Goal: Use online tool/utility: Utilize a website feature to perform a specific function

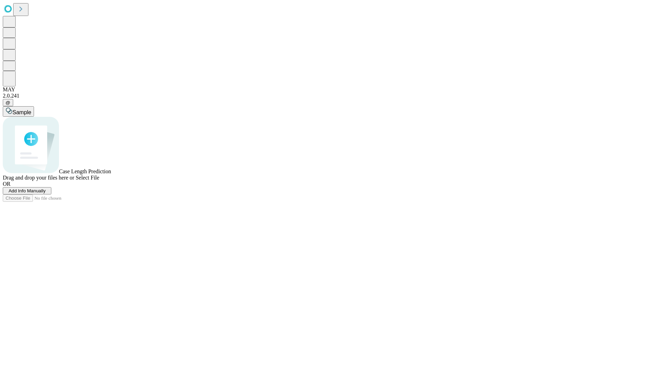
click at [46, 193] on span "Add Info Manually" at bounding box center [27, 190] width 37 height 5
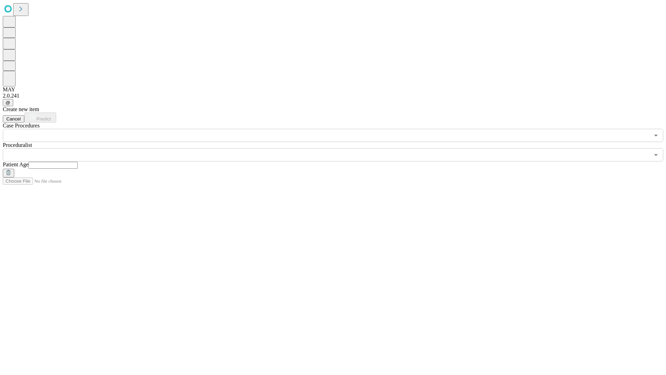
click at [78, 162] on input "text" at bounding box center [52, 165] width 49 height 7
type input "**"
click at [338, 148] on input "text" at bounding box center [326, 154] width 647 height 13
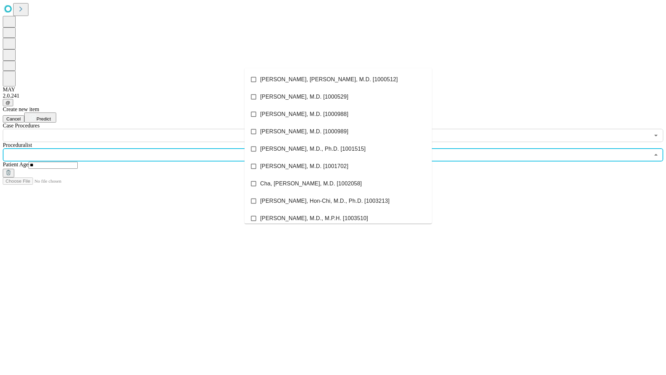
click at [338, 79] on li "[PERSON_NAME], [PERSON_NAME], M.D. [1000512]" at bounding box center [338, 79] width 187 height 17
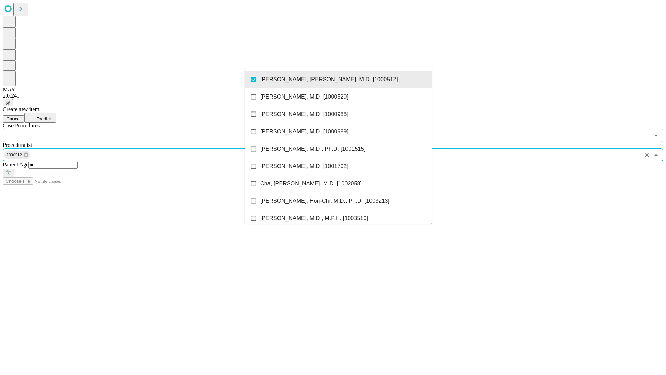
click at [146, 129] on input "text" at bounding box center [326, 135] width 647 height 13
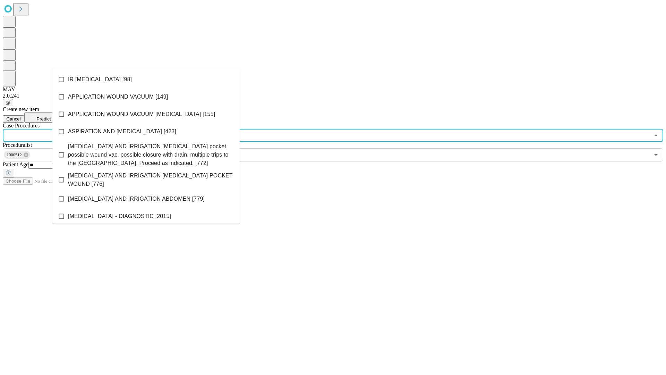
click at [146, 79] on li "IR [MEDICAL_DATA] [98]" at bounding box center [145, 79] width 187 height 17
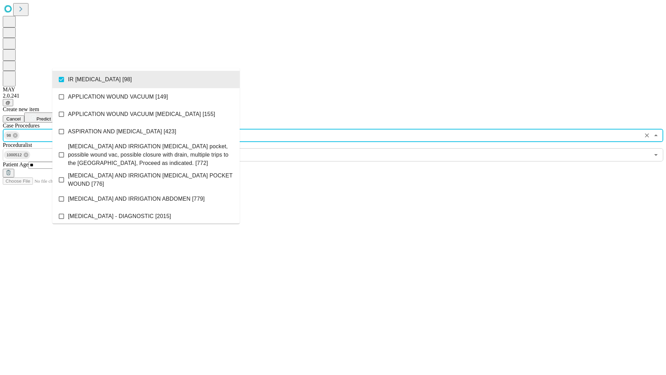
click at [51, 116] on span "Predict" at bounding box center [43, 118] width 14 height 5
